Goal: Information Seeking & Learning: Understand process/instructions

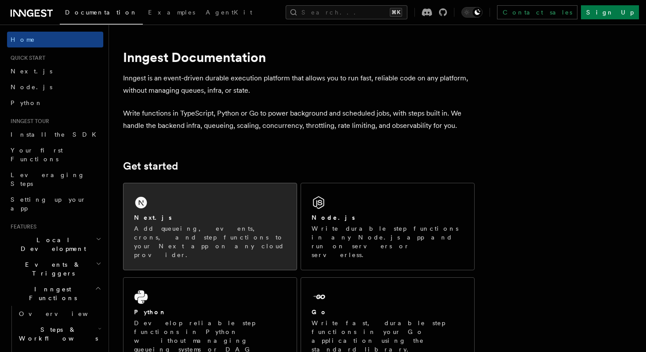
click at [176, 212] on div "Next.js Add queueing, events, crons, and step functions to your Next app on any…" at bounding box center [209, 226] width 173 height 87
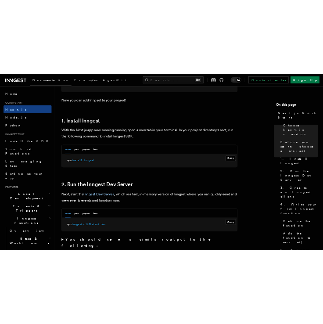
scroll to position [463, 0]
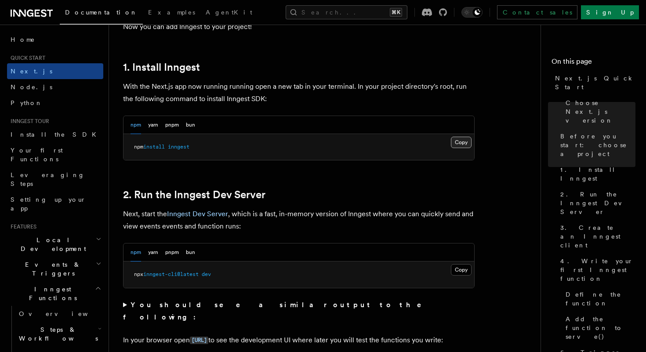
click at [456, 144] on button "Copy Copied" at bounding box center [461, 142] width 21 height 11
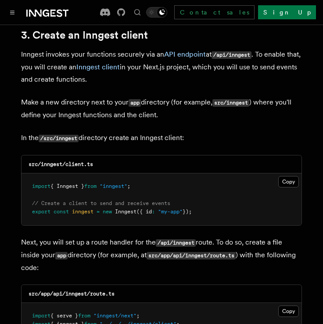
scroll to position [1046, 0]
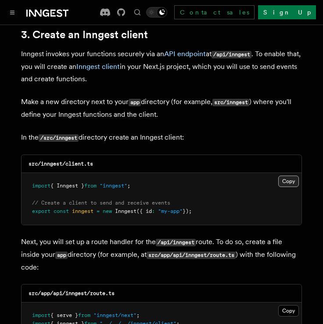
click at [291, 176] on button "Copy Copied" at bounding box center [288, 181] width 21 height 11
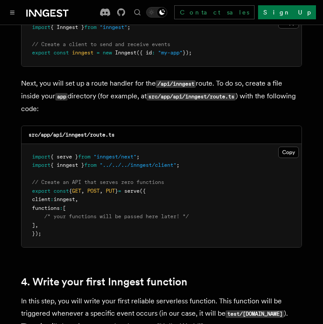
scroll to position [1207, 0]
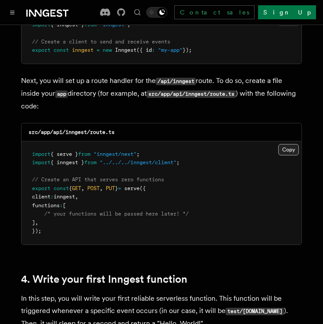
click at [289, 144] on button "Copy Copied" at bounding box center [288, 149] width 21 height 11
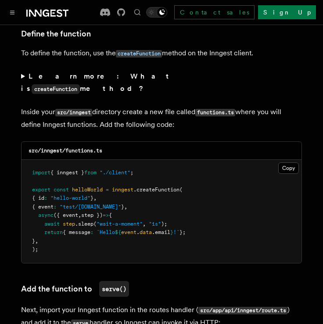
scroll to position [1527, 0]
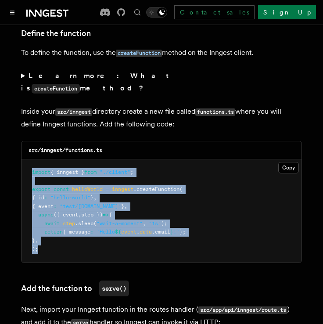
drag, startPoint x: 31, startPoint y: 137, endPoint x: 73, endPoint y: 217, distance: 90.6
click at [73, 217] on pre "import { inngest } from "./client" ; export const helloWorld = inngest .createF…" at bounding box center [162, 210] width 280 height 103
copy code "import { inngest } from "./client" ; export const helloWorld = inngest .createF…"
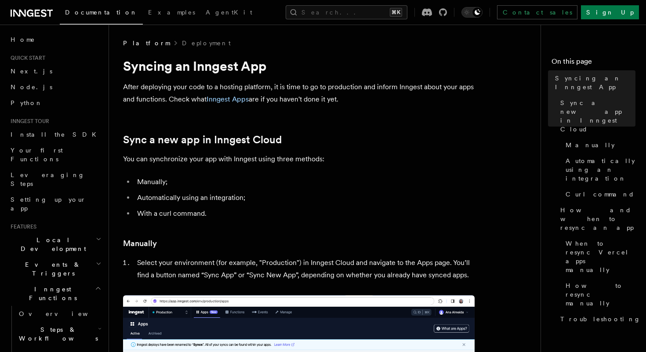
click at [47, 10] on icon at bounding box center [32, 13] width 42 height 11
